Goal: Transaction & Acquisition: Purchase product/service

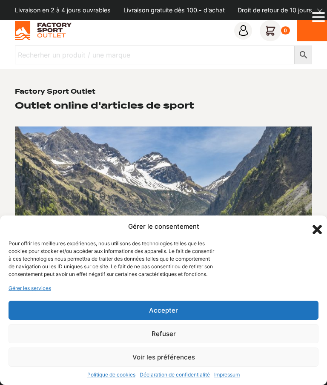
click at [228, 310] on button "Accepter" at bounding box center [164, 310] width 310 height 19
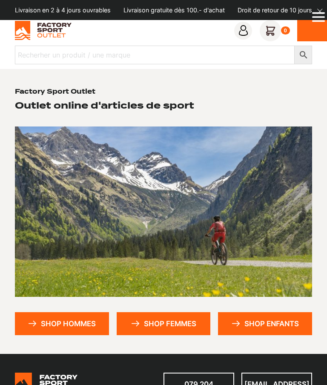
click at [60, 312] on link "Shop hommes" at bounding box center [62, 323] width 94 height 23
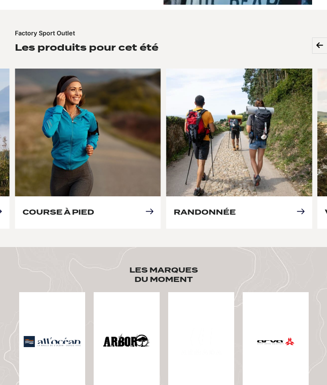
scroll to position [371, 0]
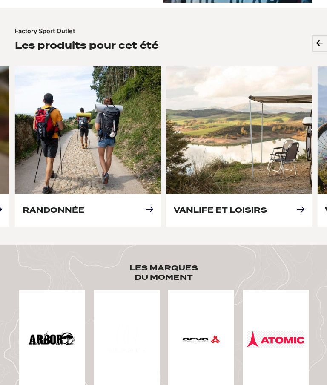
click at [267, 206] on link "Vanlife et loisirs" at bounding box center [220, 210] width 93 height 9
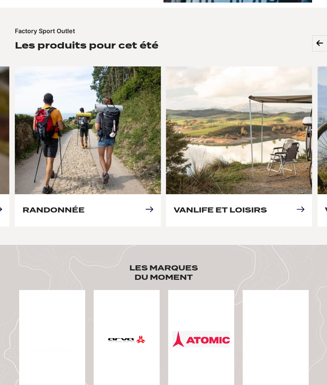
scroll to position [0, 0]
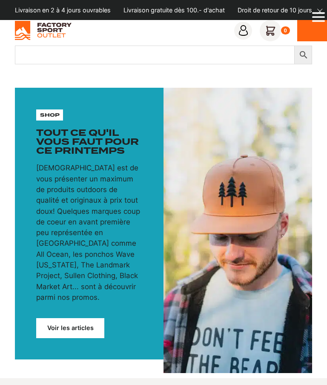
click at [48, 52] on input "Recherher un produit / une marque" at bounding box center [155, 55] width 280 height 19
type input "A"
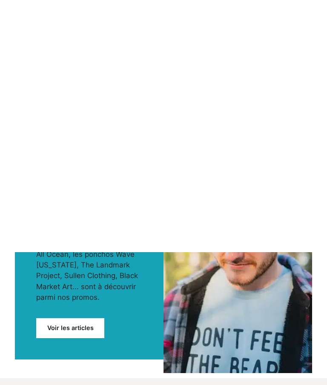
scroll to position [256, 0]
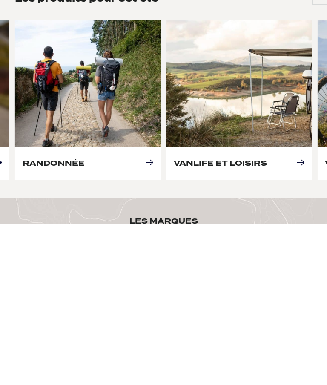
click at [55, 321] on link "Randonnée" at bounding box center [54, 325] width 62 height 9
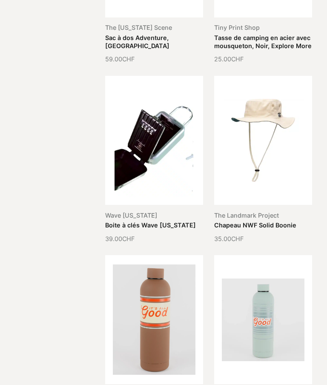
scroll to position [907, 0]
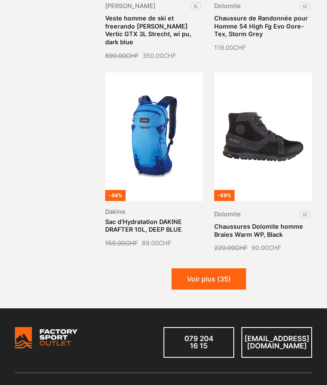
scroll to position [1220, 0]
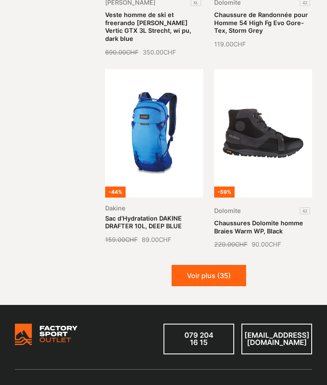
click at [223, 265] on button "Voir plus (35)" at bounding box center [209, 275] width 75 height 21
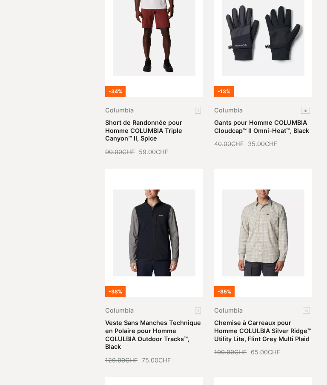
scroll to position [1512, 0]
